Goal: Obtain resource: Download file/media

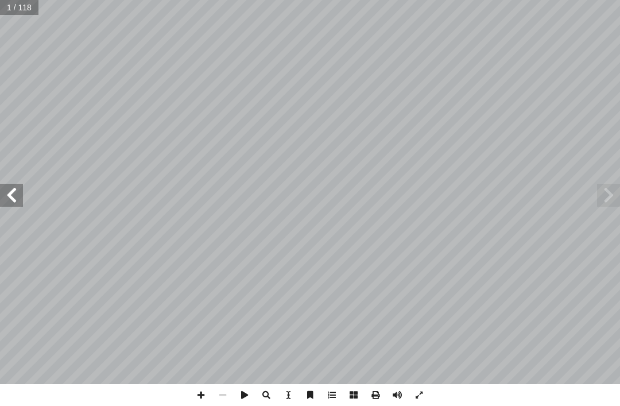
click at [599, 192] on span at bounding box center [608, 195] width 23 height 23
click at [616, 190] on span at bounding box center [608, 195] width 23 height 23
click at [613, 190] on span at bounding box center [608, 195] width 23 height 23
click at [16, 185] on span at bounding box center [11, 195] width 23 height 23
click at [608, 187] on span at bounding box center [608, 195] width 23 height 23
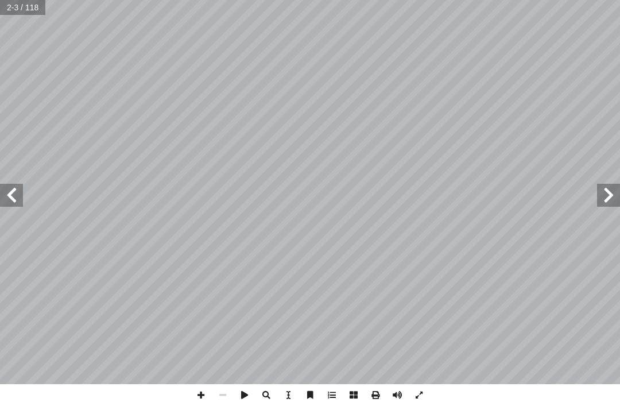
click at [22, 188] on span at bounding box center [11, 195] width 23 height 23
click at [607, 187] on span at bounding box center [608, 195] width 23 height 23
click at [608, 187] on span at bounding box center [608, 195] width 23 height 23
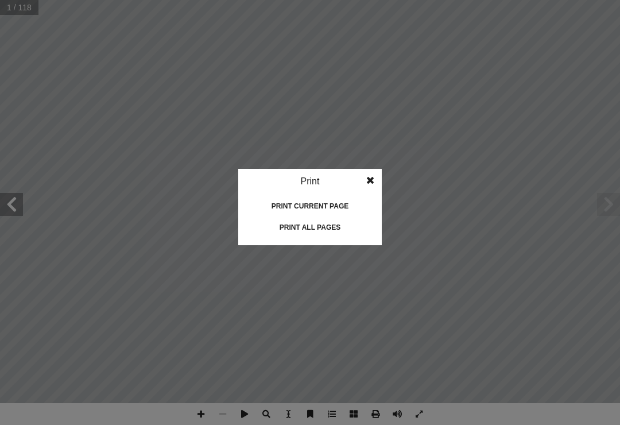
click at [305, 218] on div "Print all pages" at bounding box center [310, 227] width 115 height 18
